Goal: Task Accomplishment & Management: Use online tool/utility

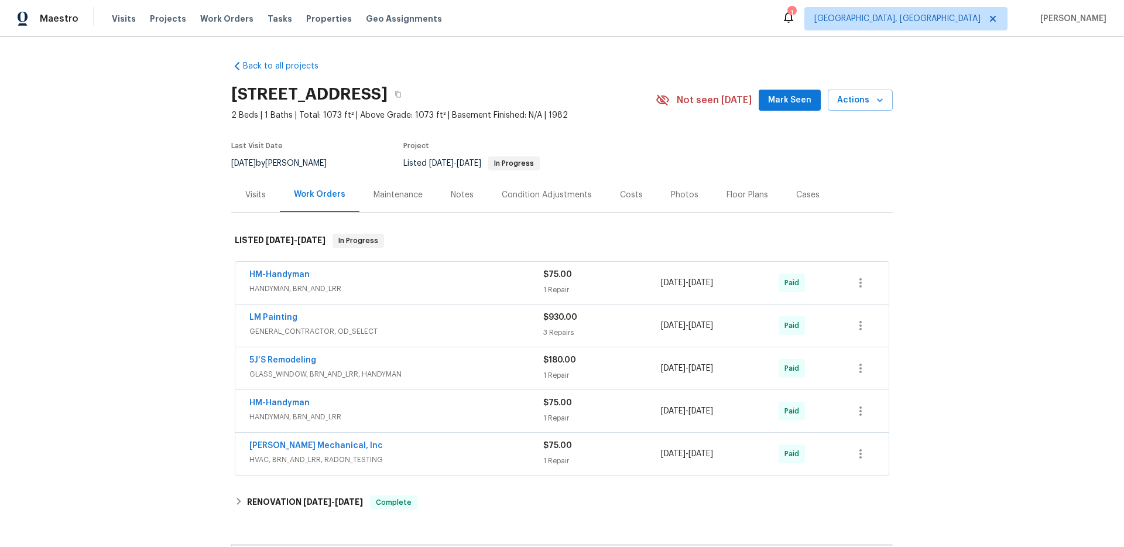
click at [251, 203] on div "Visits" at bounding box center [255, 194] width 49 height 35
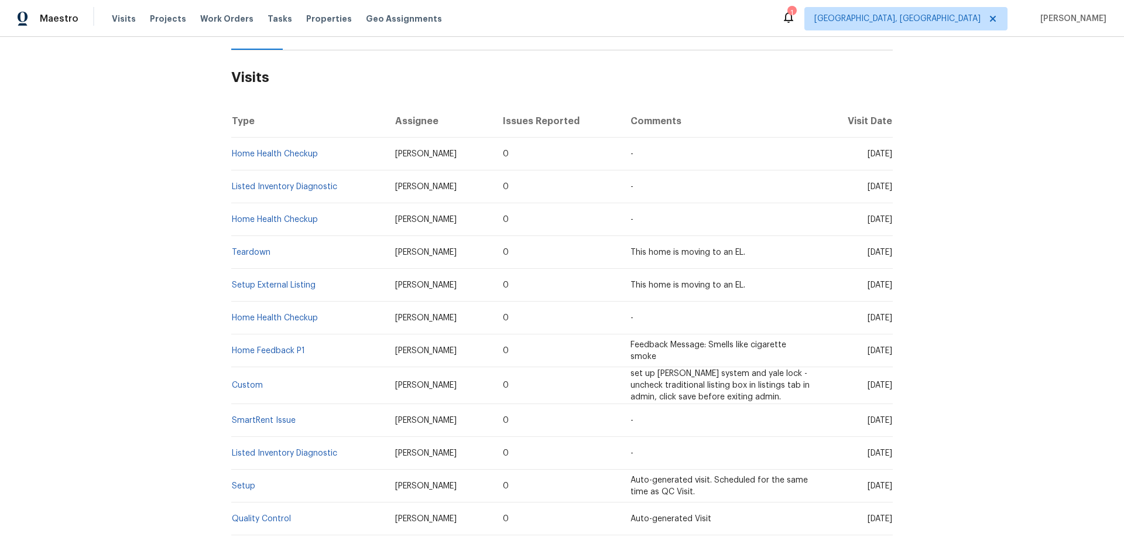
scroll to position [164, 0]
click at [290, 282] on link "Setup External Listing" at bounding box center [274, 283] width 84 height 8
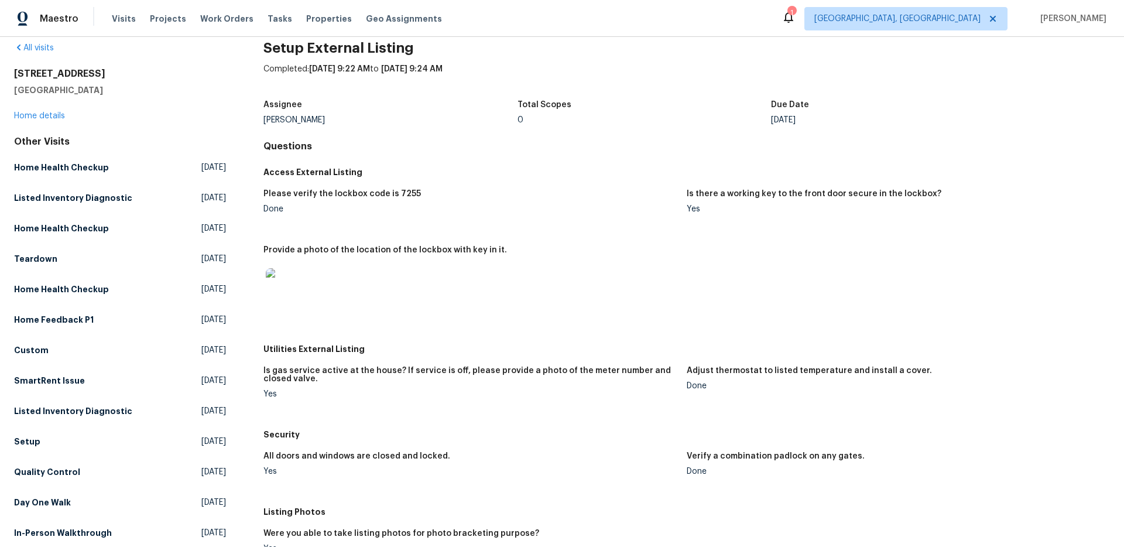
scroll to position [19, 0]
click at [282, 282] on img at bounding box center [284, 286] width 37 height 37
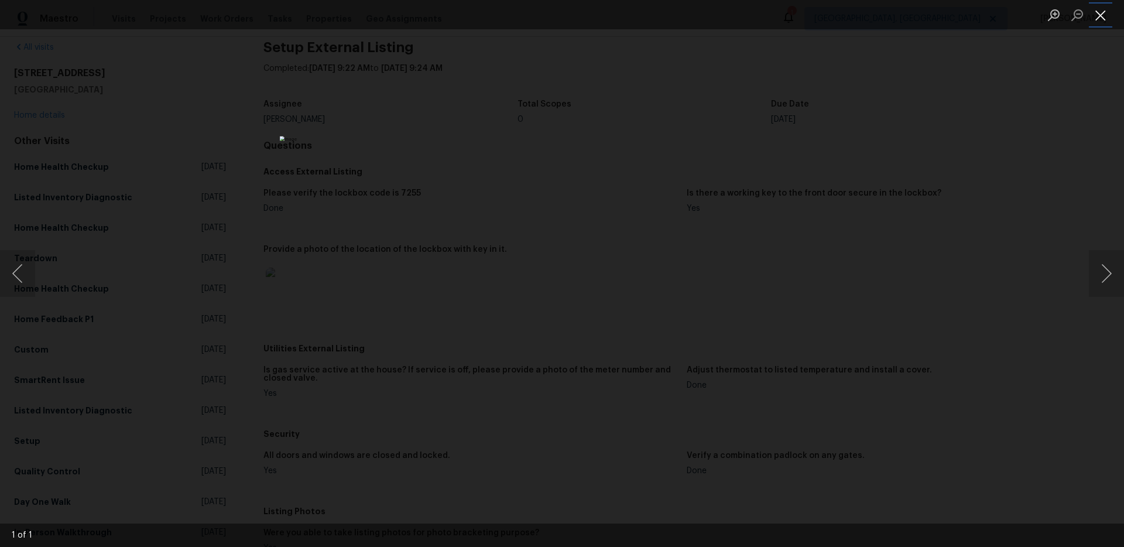
click at [1106, 13] on button "Close lightbox" at bounding box center [1100, 15] width 23 height 20
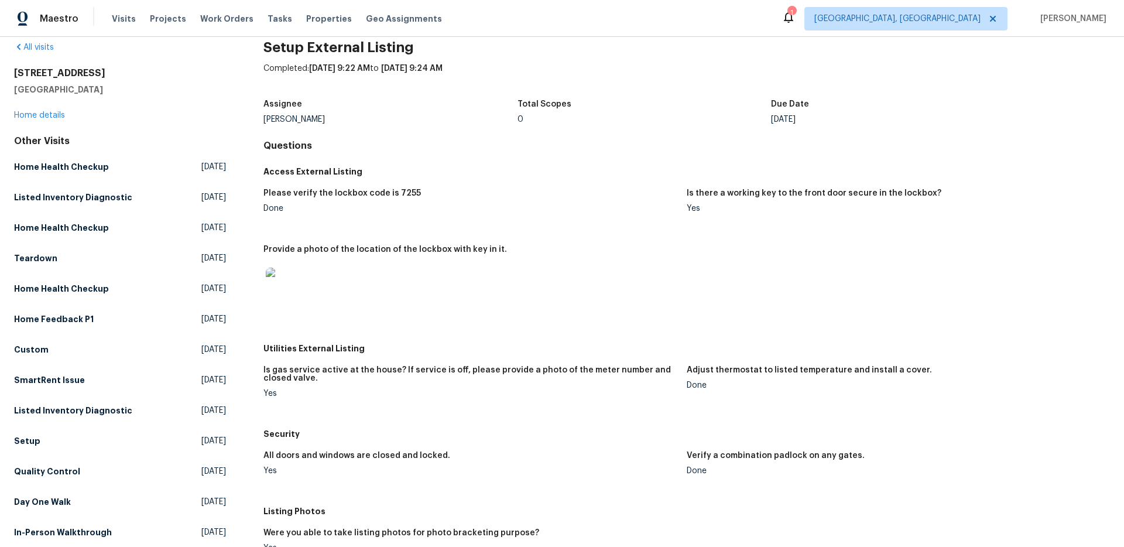
click at [557, 397] on div "Yes" at bounding box center [471, 393] width 414 height 8
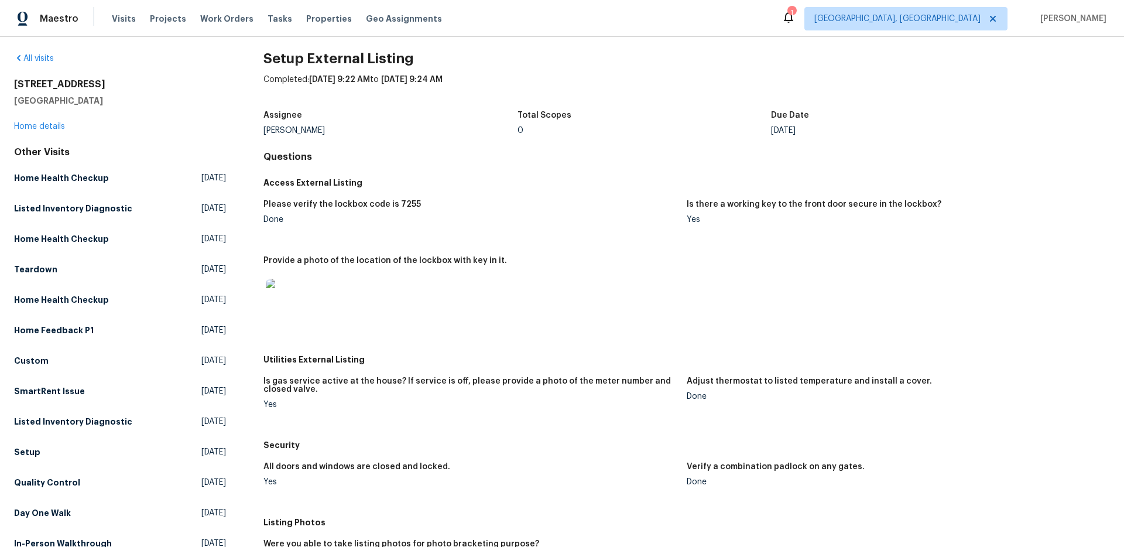
scroll to position [0, 0]
